Goal: Information Seeking & Learning: Learn about a topic

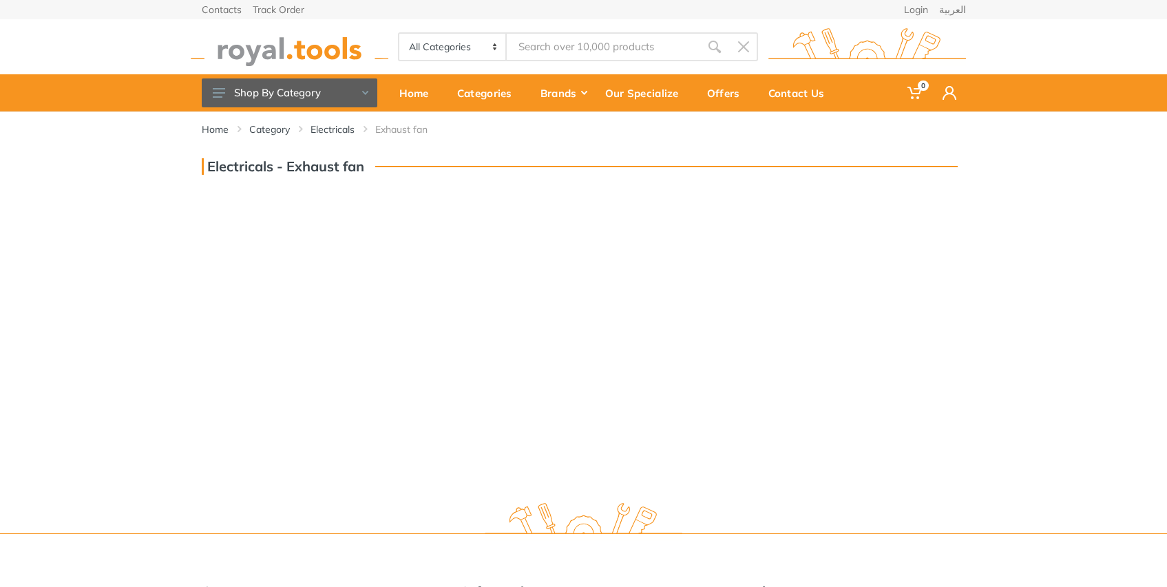
click at [453, 34] on select "All Categories Power tools Cordless Tools Hand Tools Power Tools Accessories Ga…" at bounding box center [453, 47] width 108 height 26
click at [275, 123] on link "Category" at bounding box center [269, 130] width 41 height 14
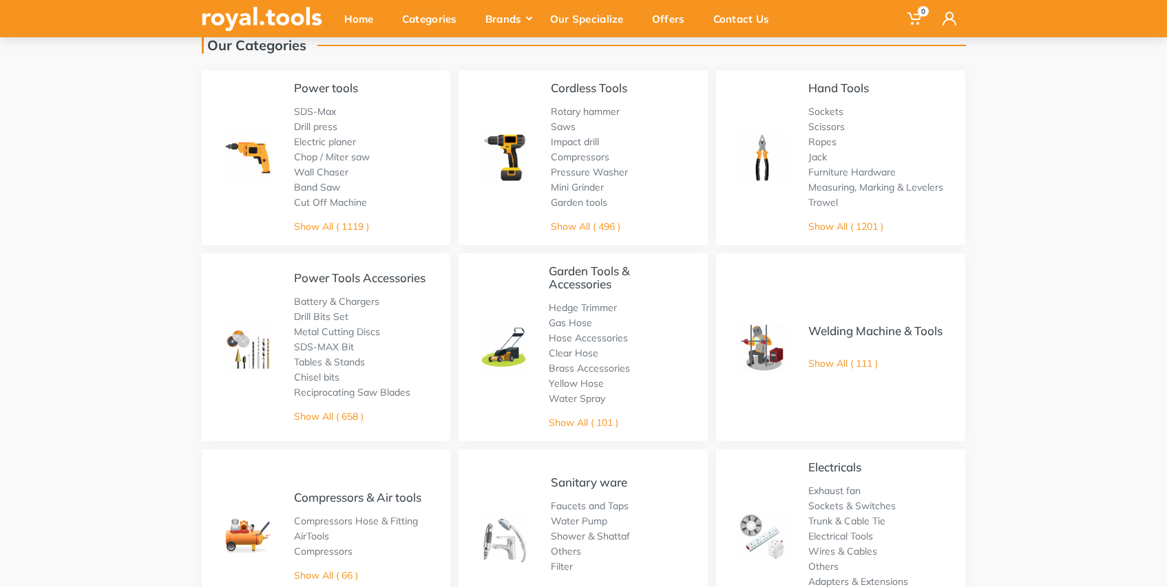
scroll to position [221, 0]
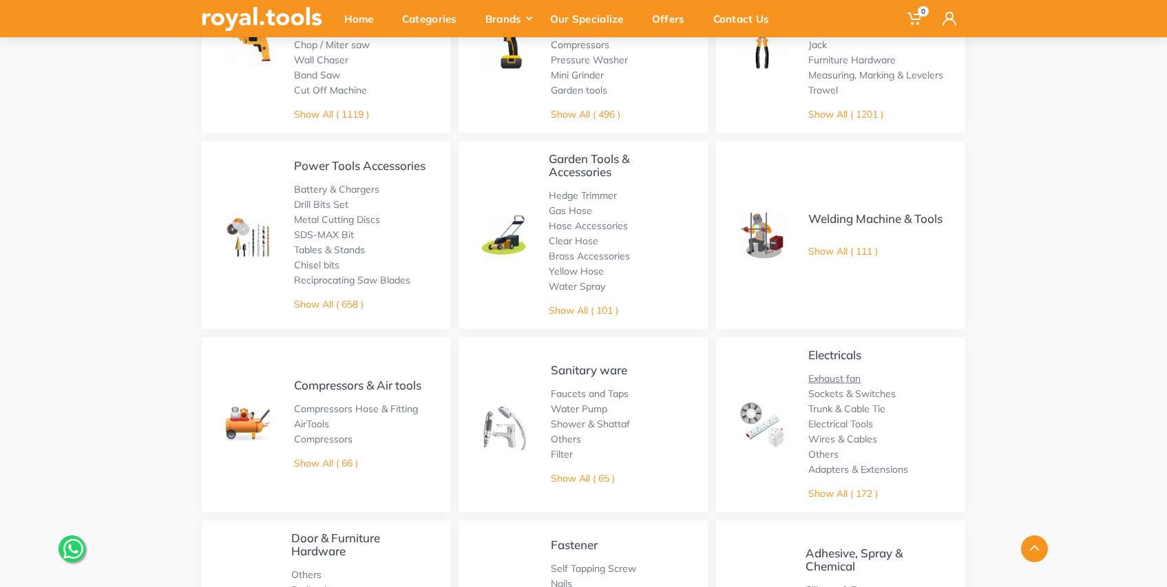
click at [836, 380] on link "Exhaust fan" at bounding box center [834, 378] width 52 height 12
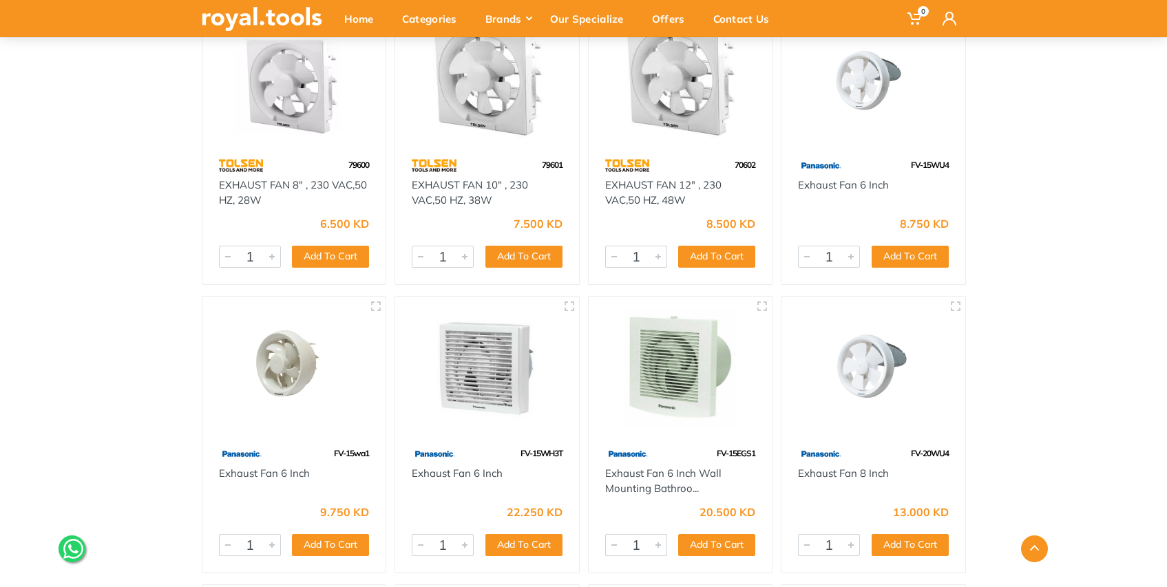
scroll to position [494, 0]
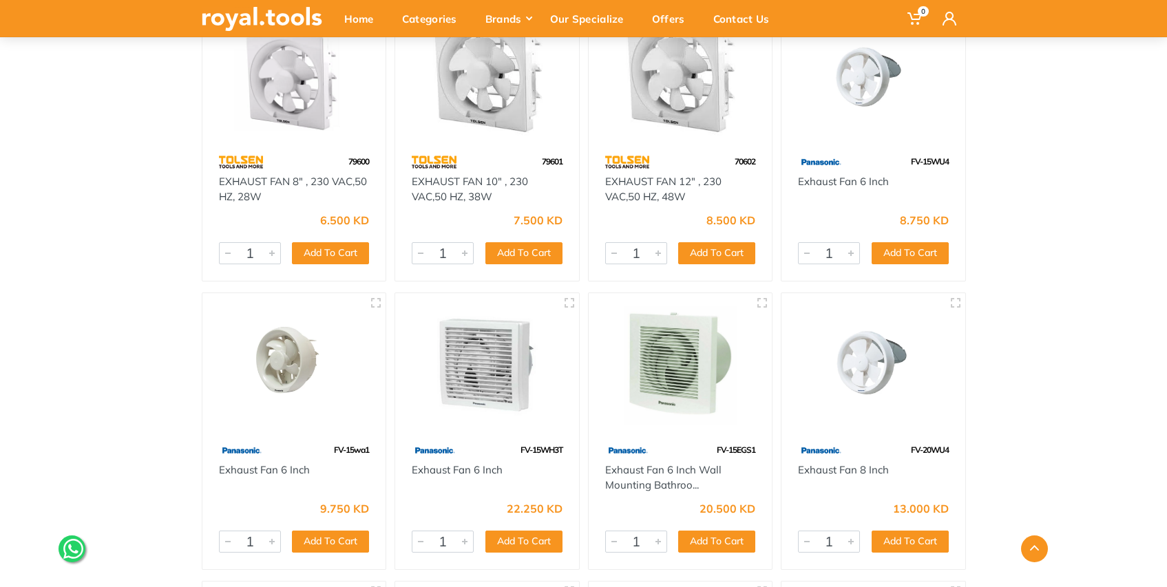
click at [688, 401] on img at bounding box center [680, 365] width 159 height 119
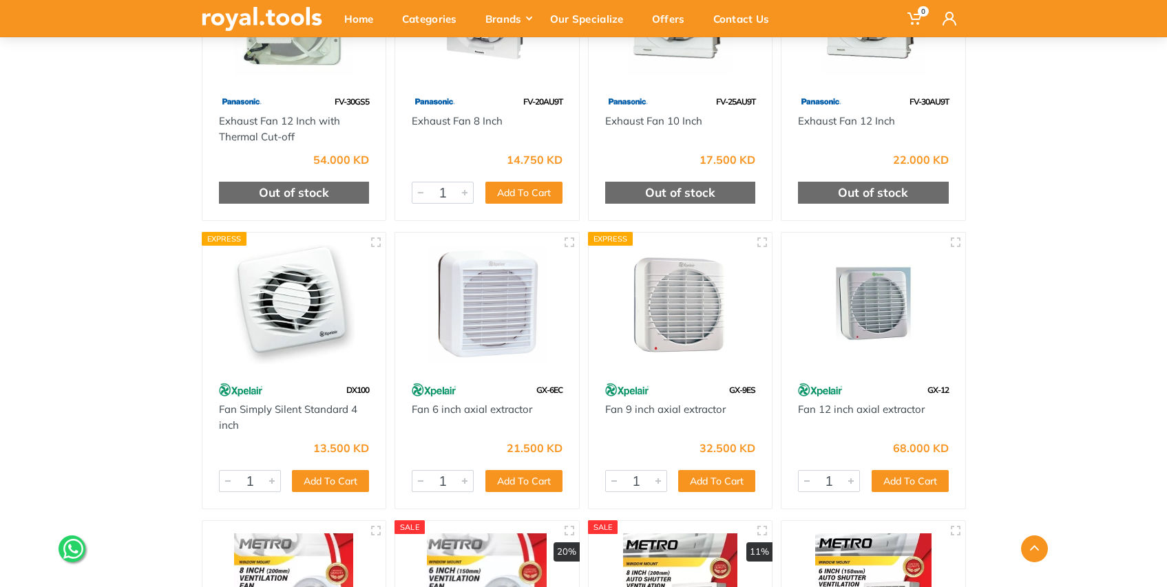
scroll to position [1441, 0]
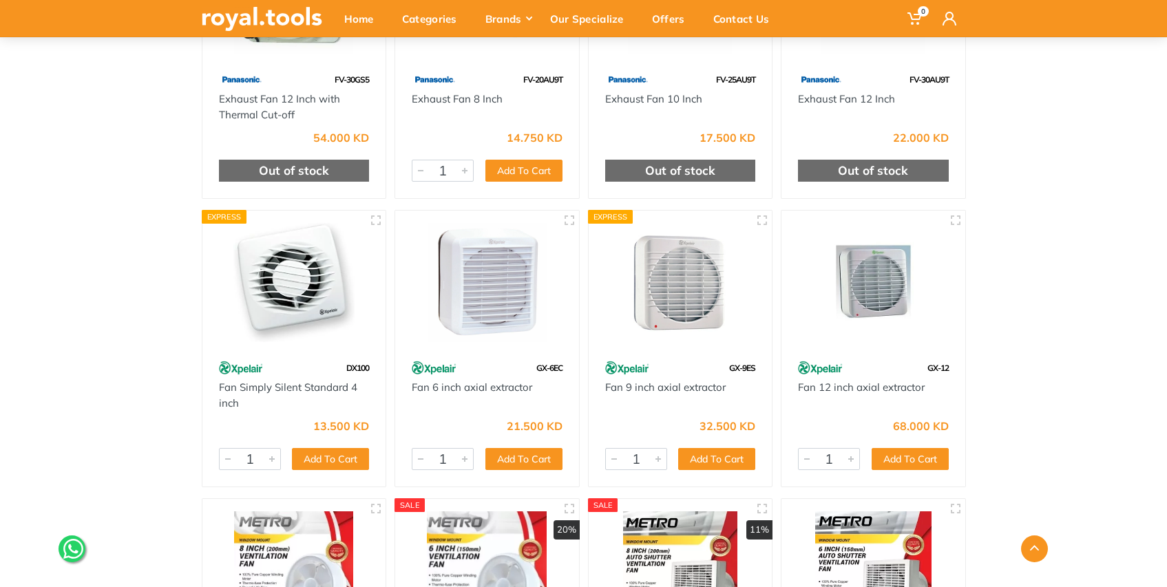
click at [504, 299] on img at bounding box center [487, 282] width 159 height 119
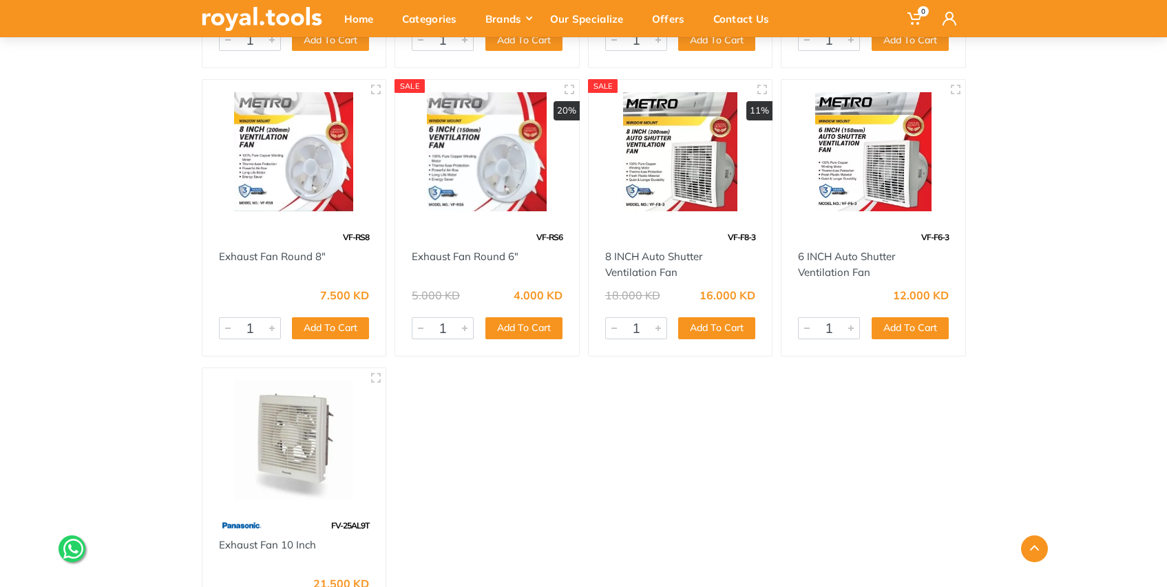
scroll to position [1852, 0]
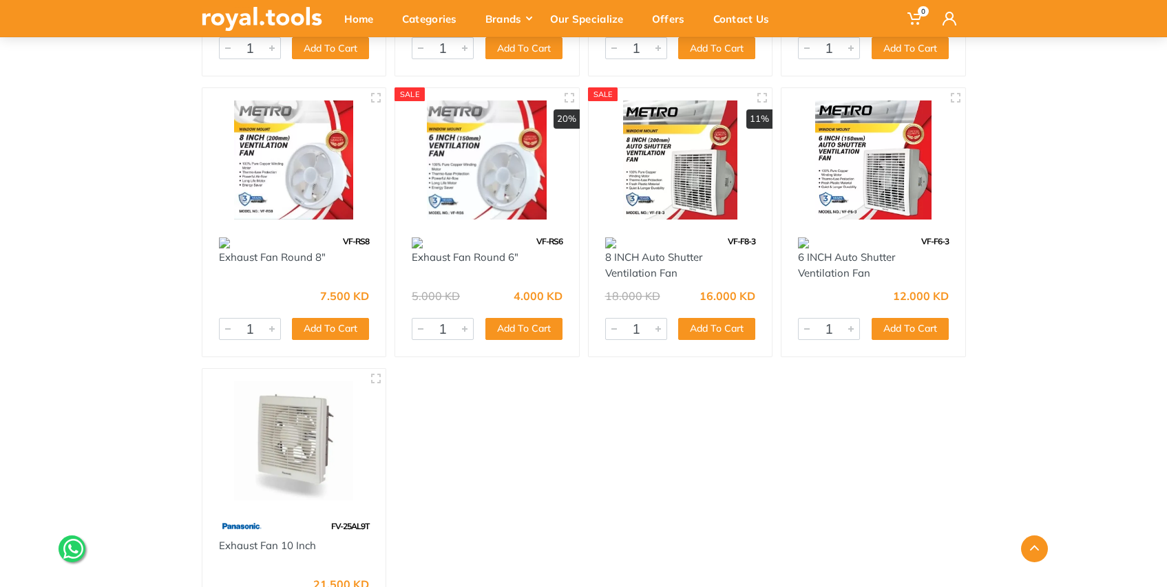
click at [867, 158] on img at bounding box center [873, 160] width 159 height 119
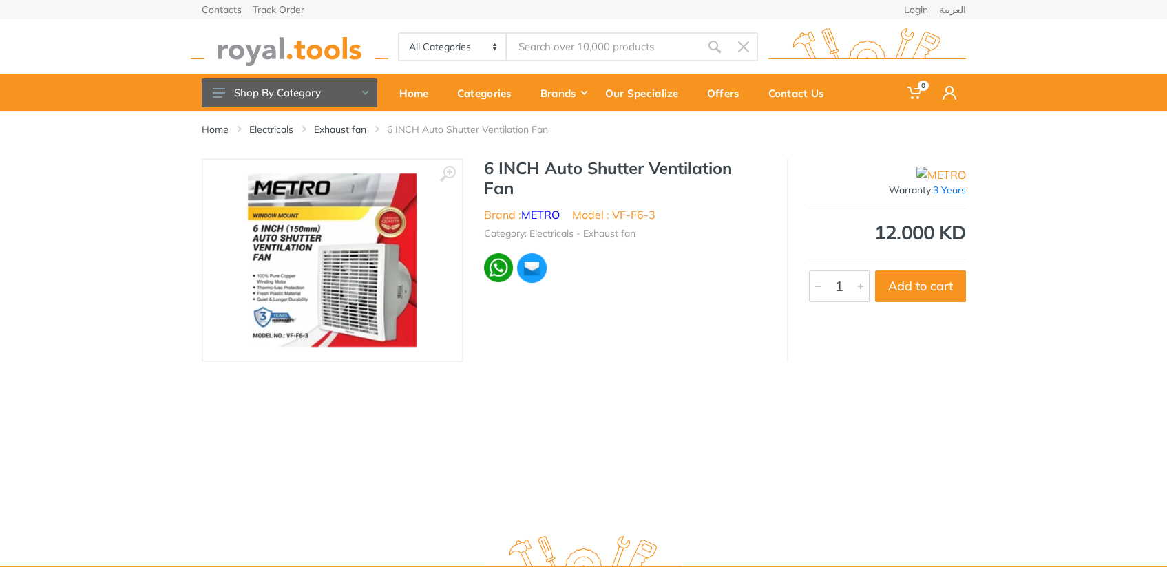
click at [326, 275] on img at bounding box center [332, 259] width 169 height 173
